Goal: Task Accomplishment & Management: Use online tool/utility

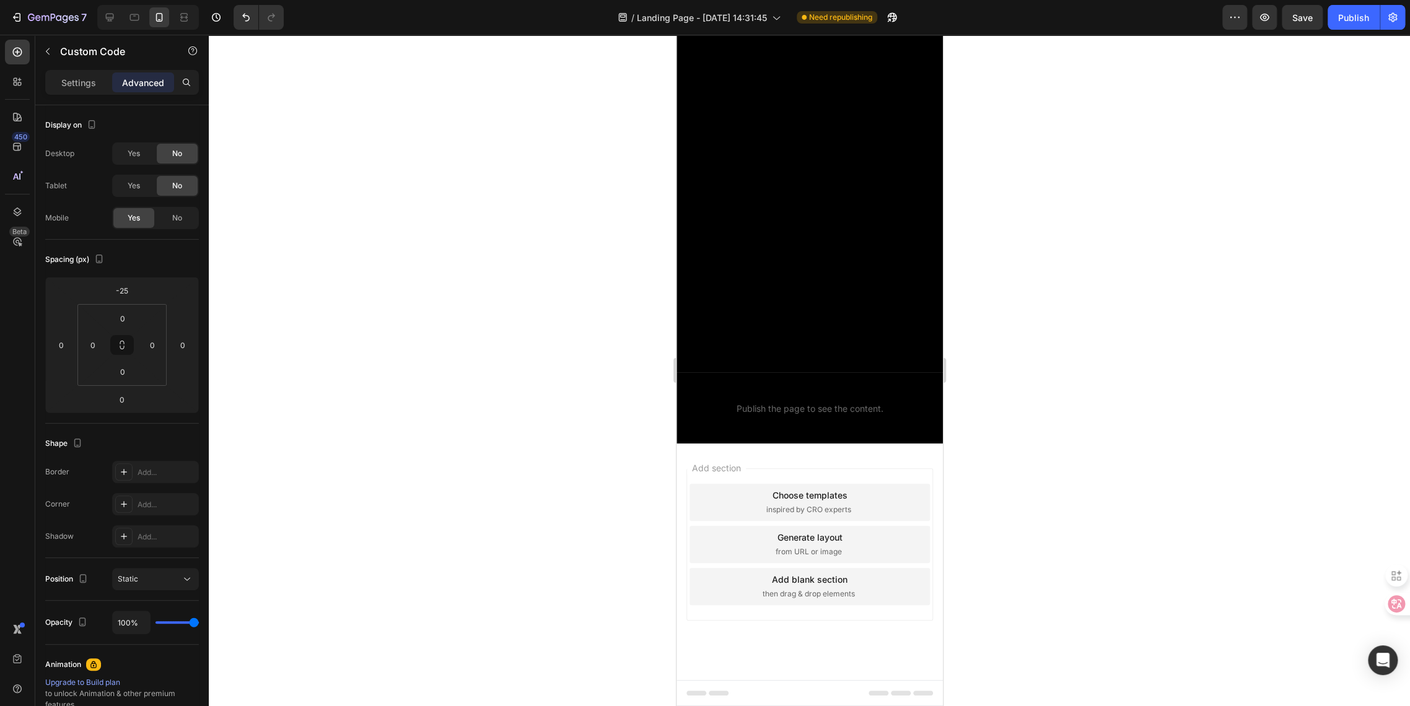
scroll to position [1778, 0]
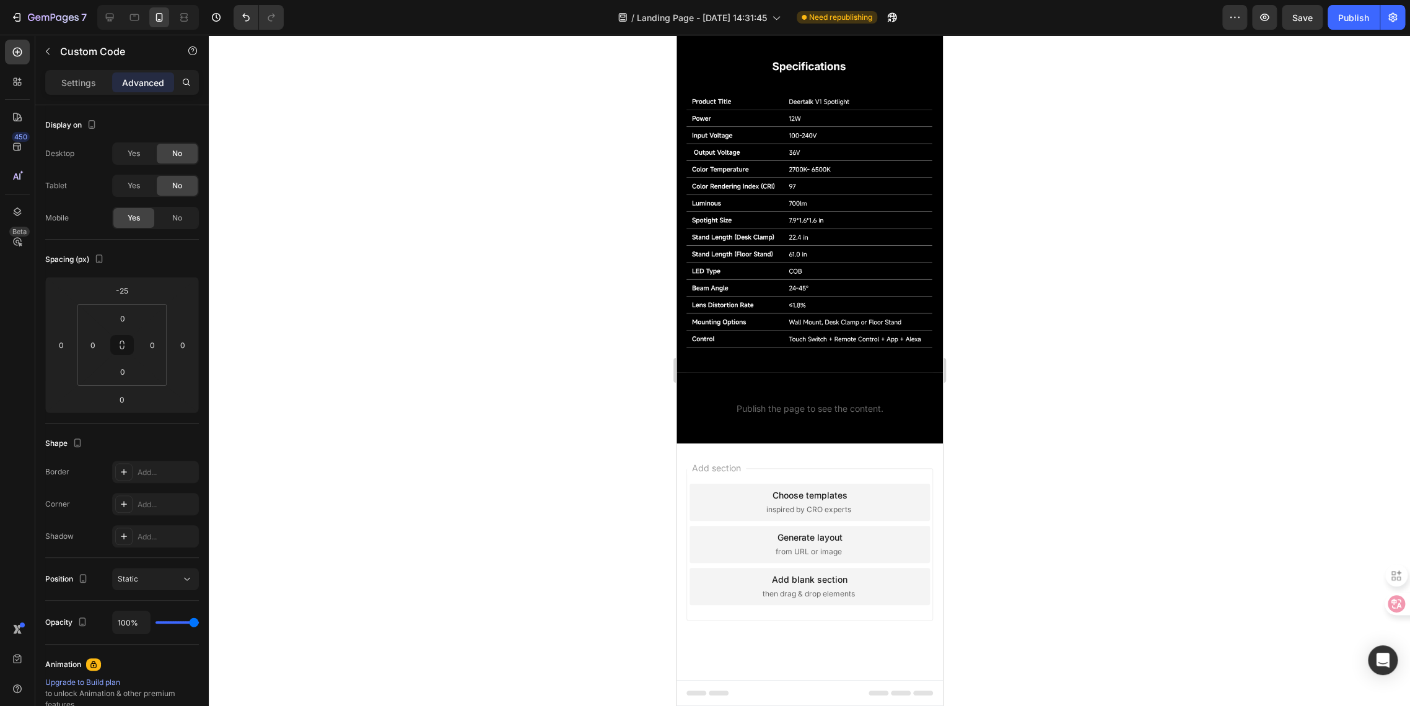
click at [763, 408] on span "Publish the page to see the content." at bounding box center [809, 409] width 266 height 12
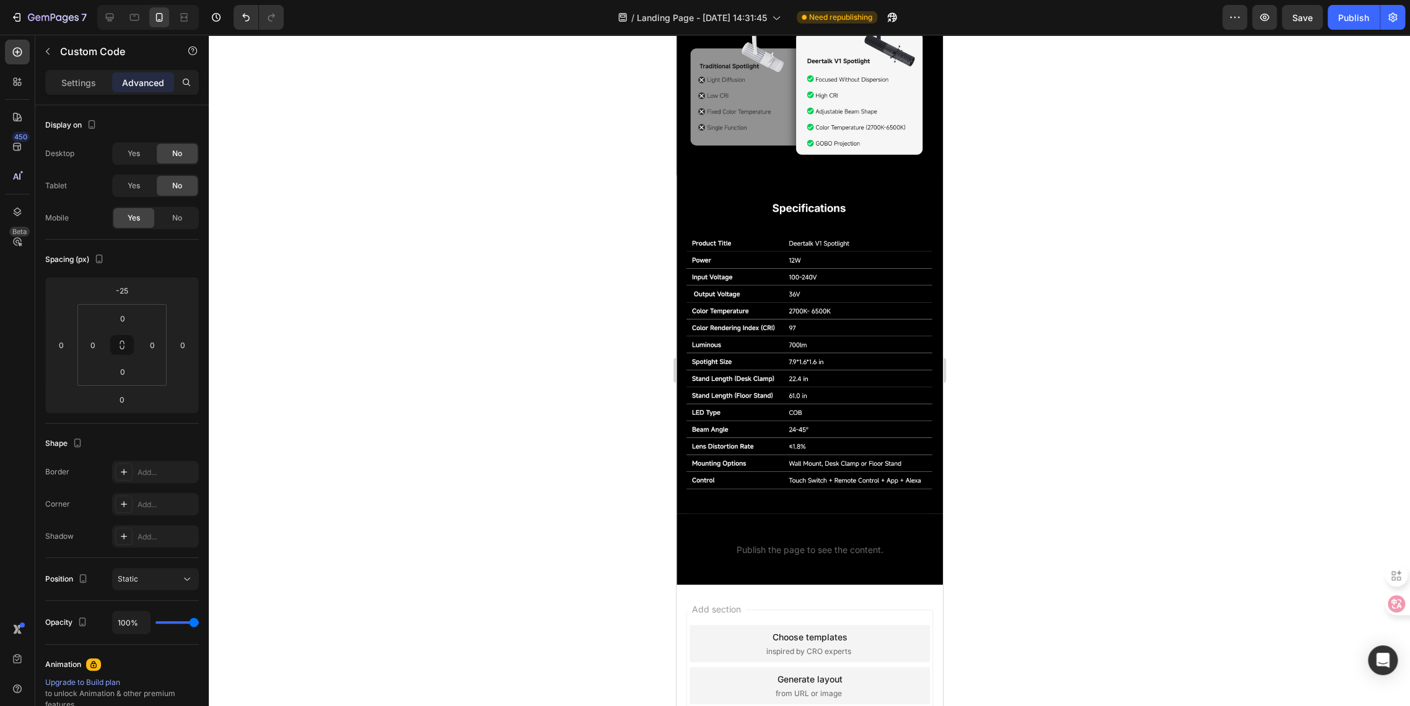
scroll to position [2158, 0]
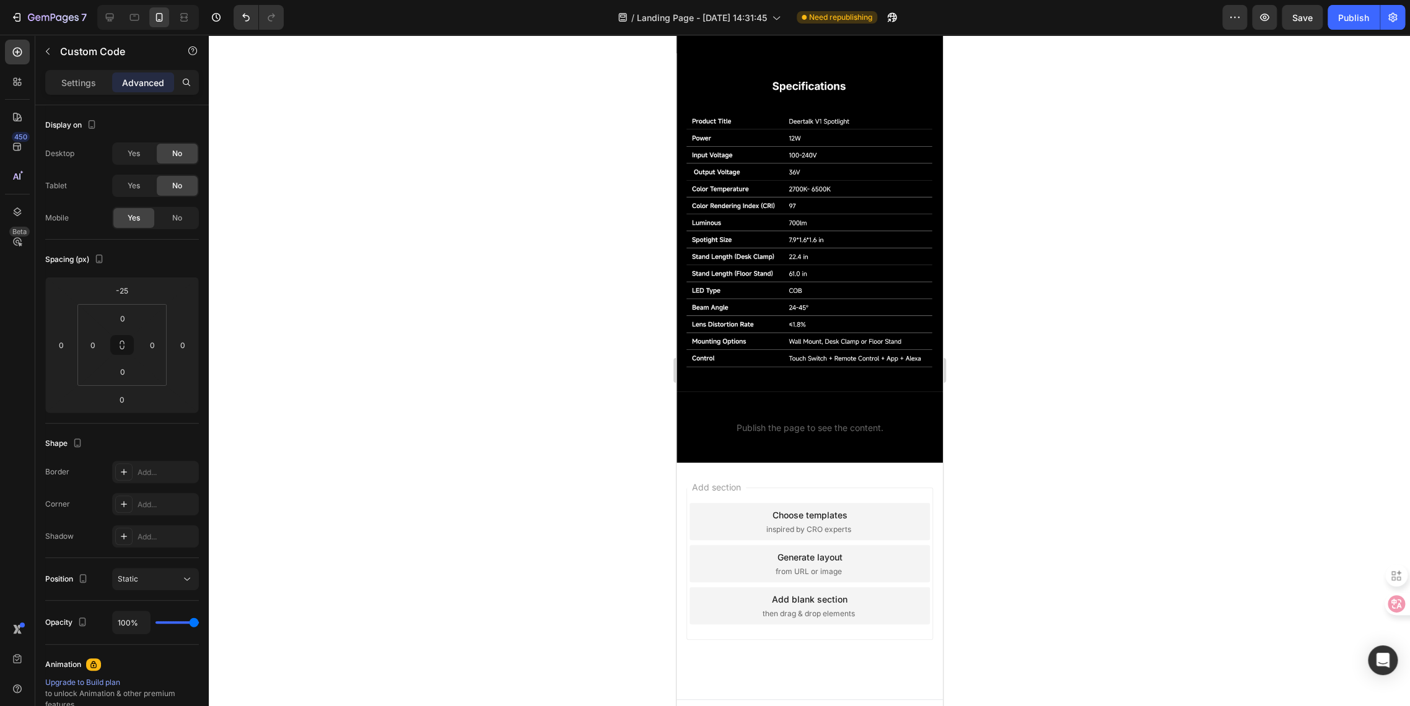
click at [792, 422] on span "Publish the page to see the content." at bounding box center [809, 428] width 266 height 12
click at [48, 55] on icon "button" at bounding box center [48, 51] width 10 height 10
click at [784, 401] on p "Custom code Publish the page to see the content." at bounding box center [809, 420] width 266 height 50
click at [71, 74] on div "Settings" at bounding box center [79, 82] width 62 height 20
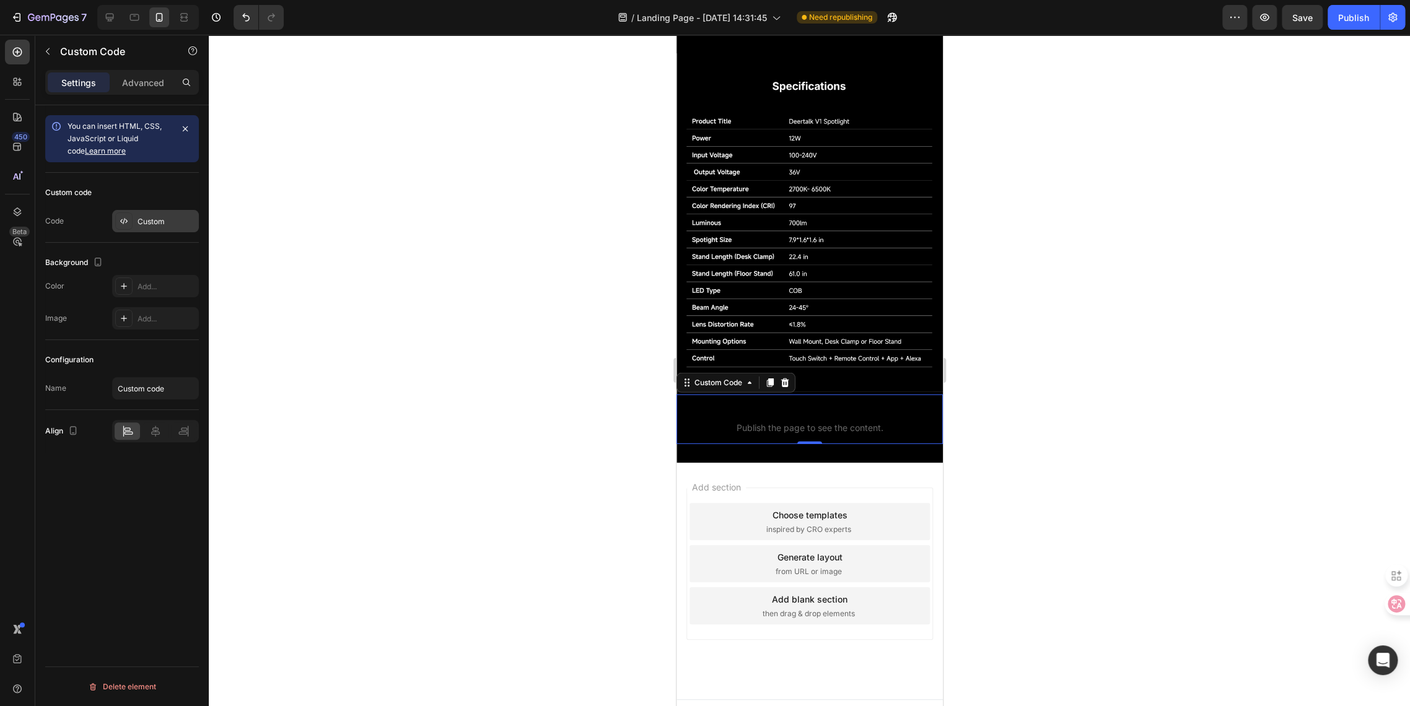
click at [155, 219] on div "Custom" at bounding box center [167, 221] width 58 height 11
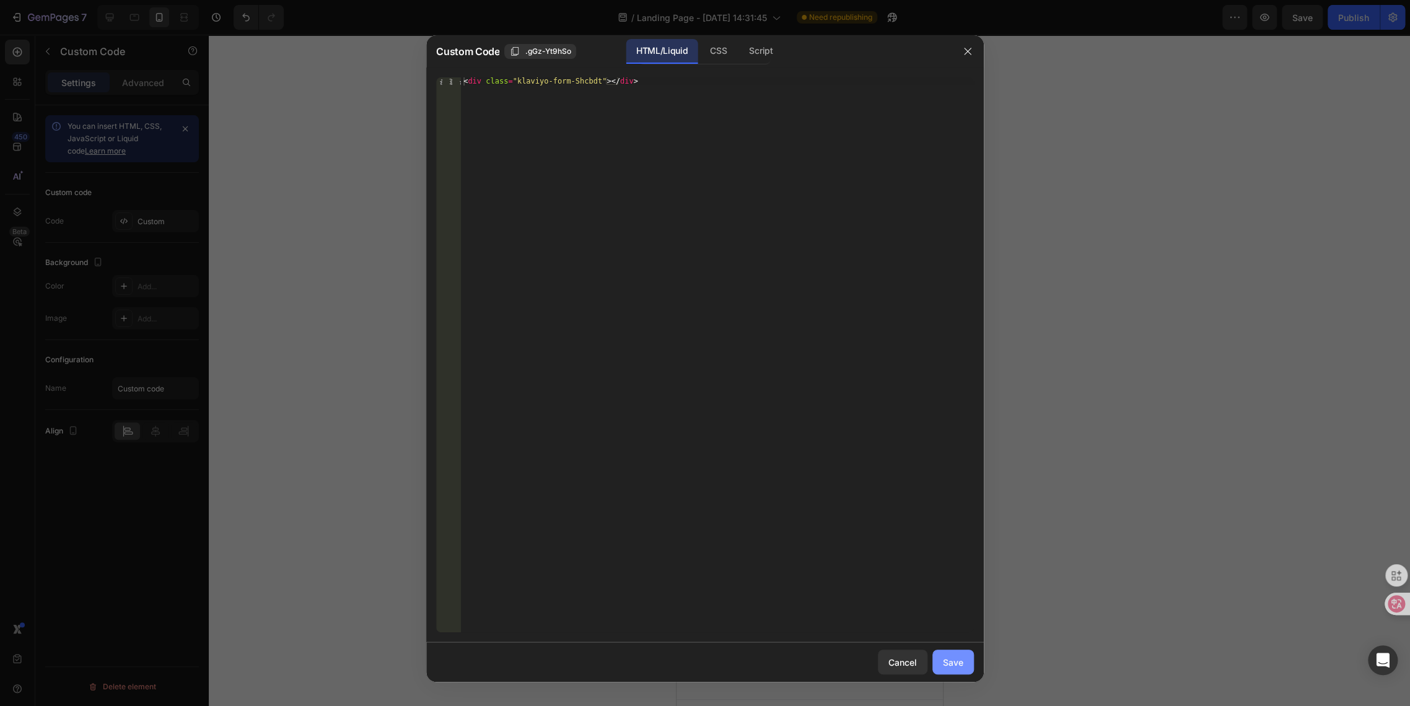
click at [948, 664] on div "Save" at bounding box center [953, 662] width 20 height 13
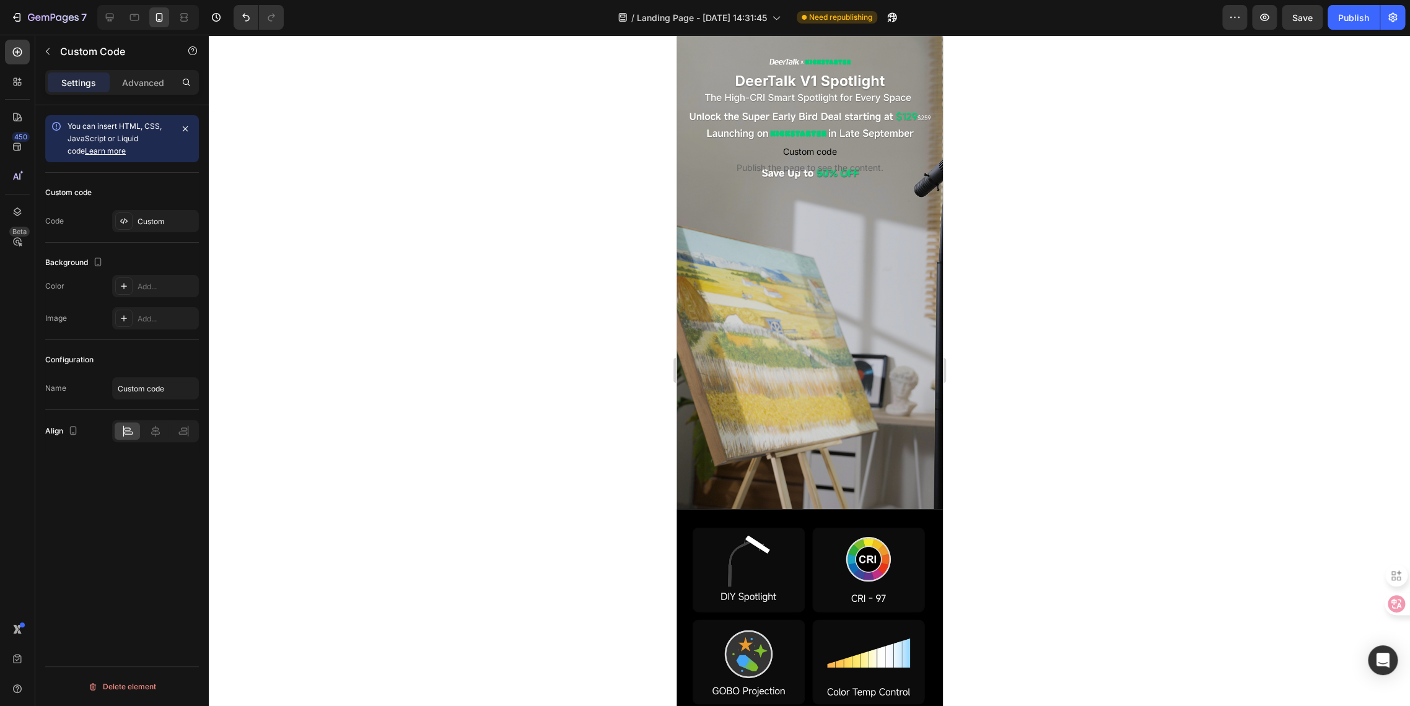
scroll to position [0, 0]
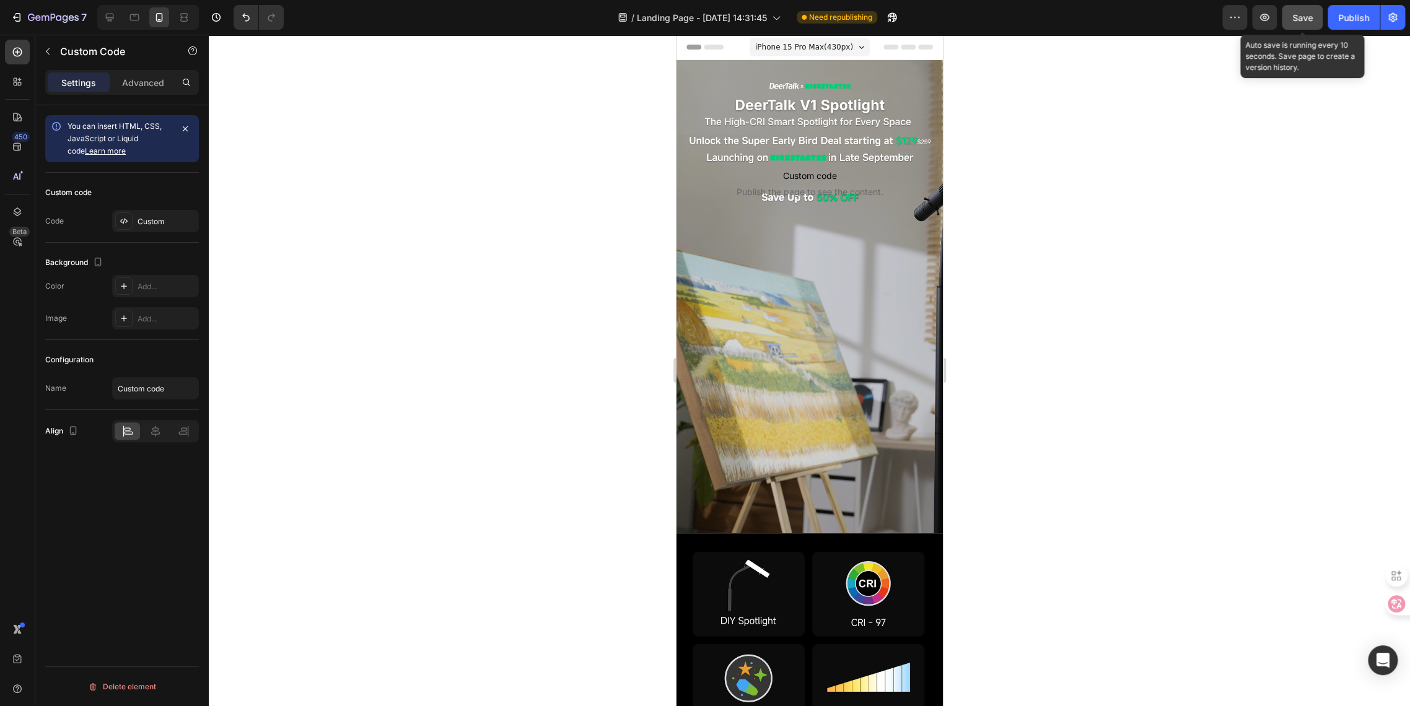
click at [1294, 19] on span "Save" at bounding box center [1302, 17] width 20 height 11
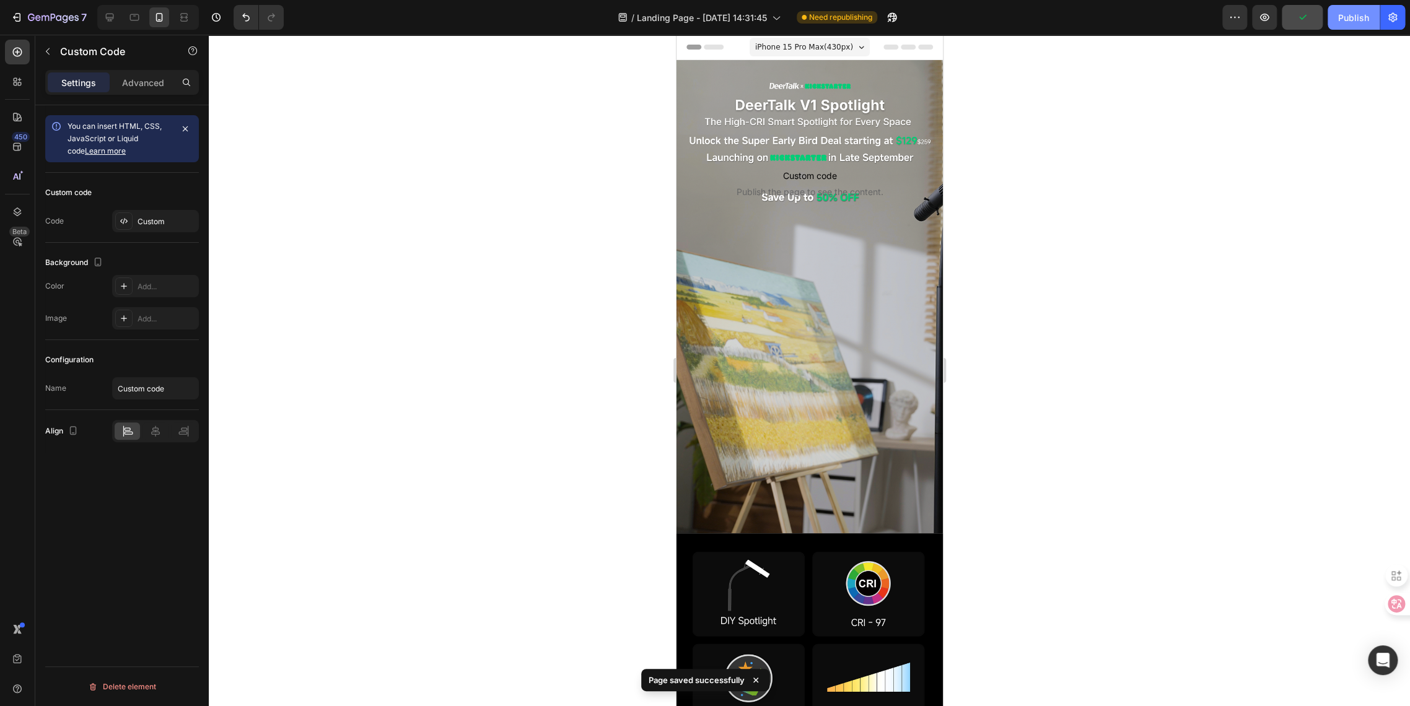
click at [1347, 19] on div "Publish" at bounding box center [1353, 17] width 31 height 13
click at [322, 256] on div at bounding box center [809, 371] width 1201 height 672
